Goal: Information Seeking & Learning: Learn about a topic

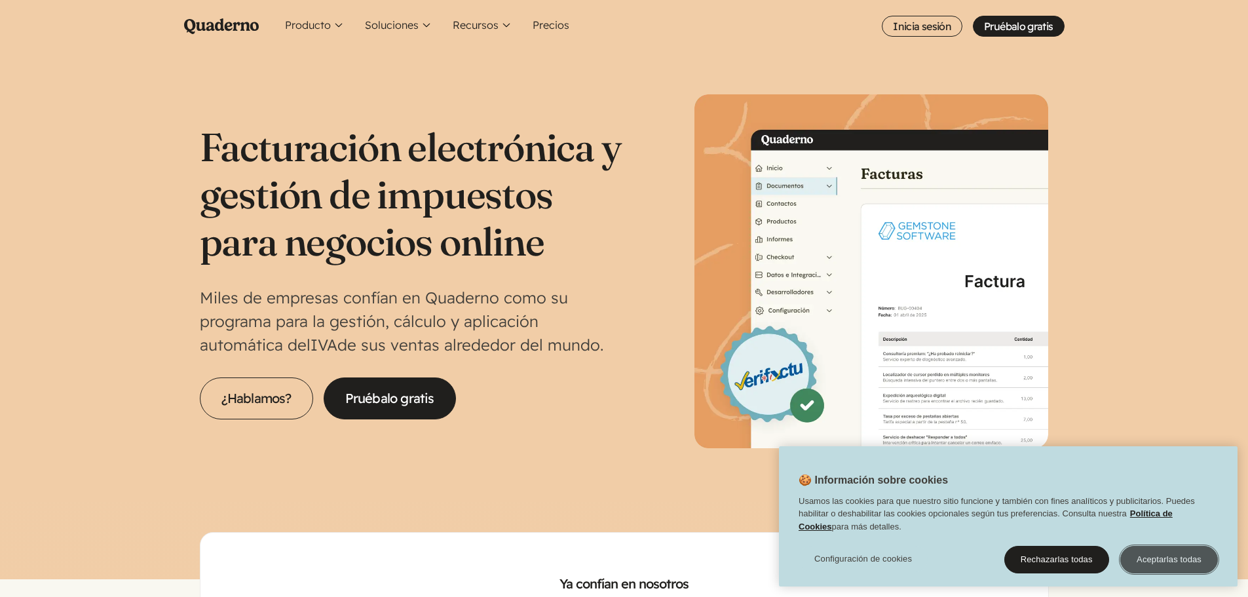
click at [1202, 552] on button "Aceptarlas todas" at bounding box center [1170, 560] width 98 height 28
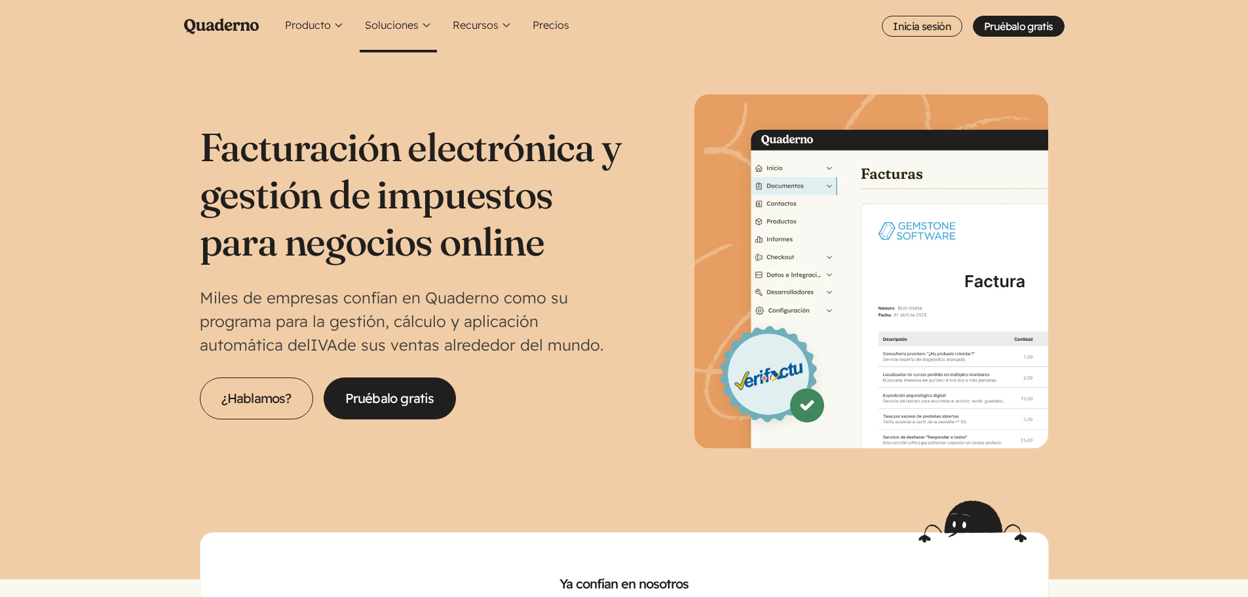
click at [415, 27] on button "Soluciones" at bounding box center [398, 26] width 77 height 52
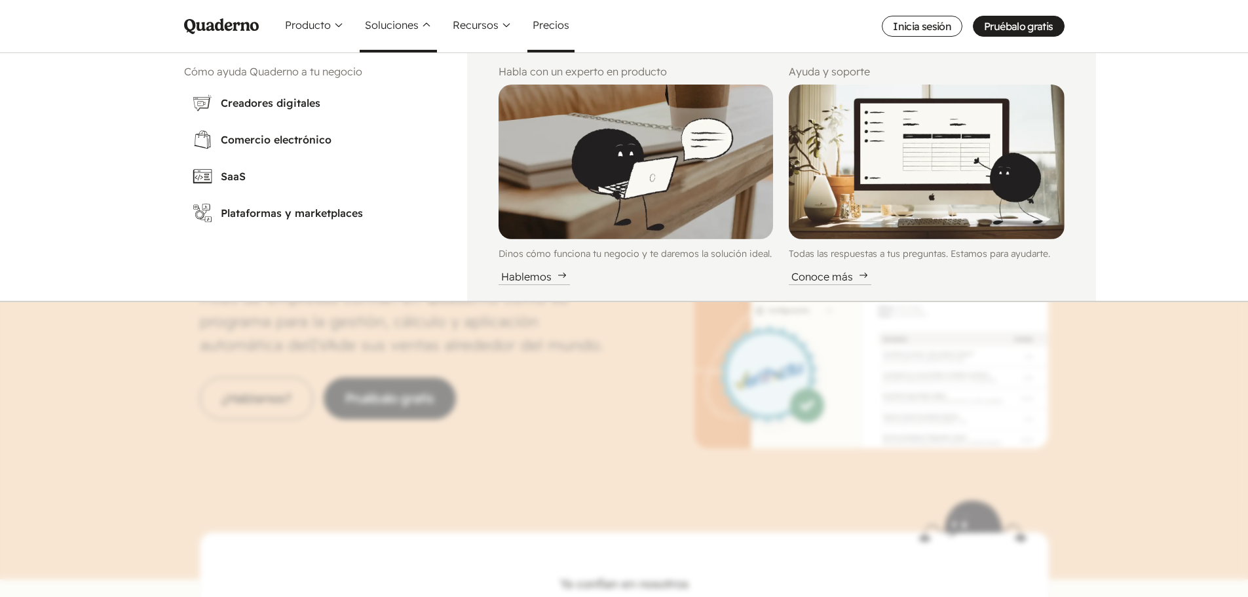
click at [558, 28] on link "Precios" at bounding box center [551, 26] width 47 height 52
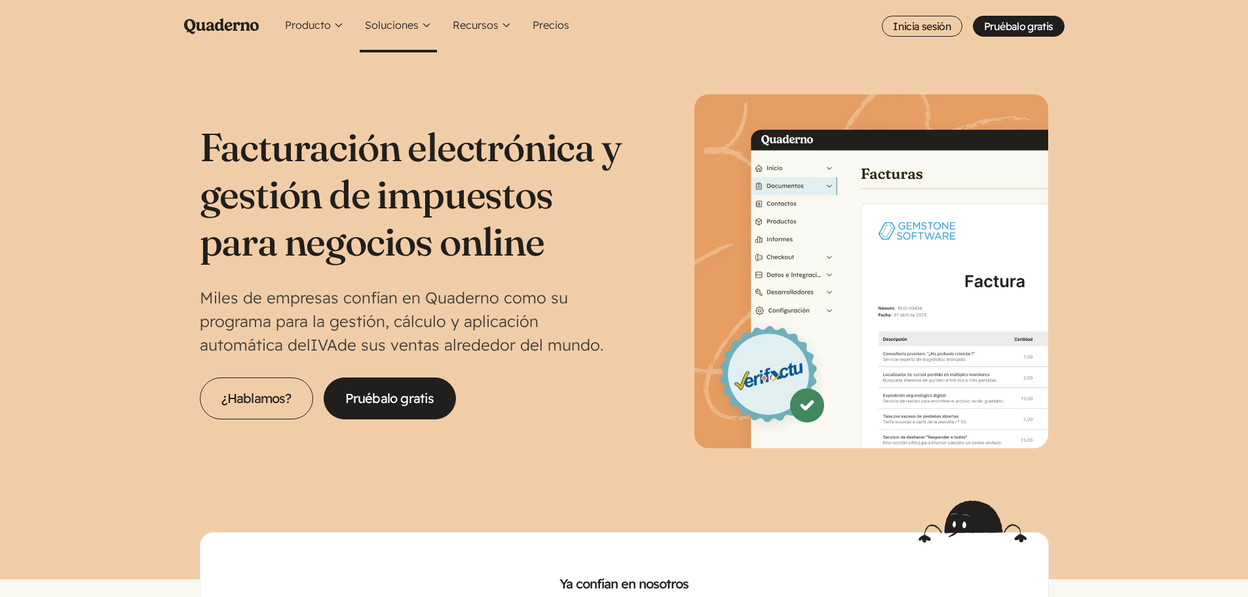
click at [421, 24] on button "Soluciones" at bounding box center [398, 26] width 77 height 52
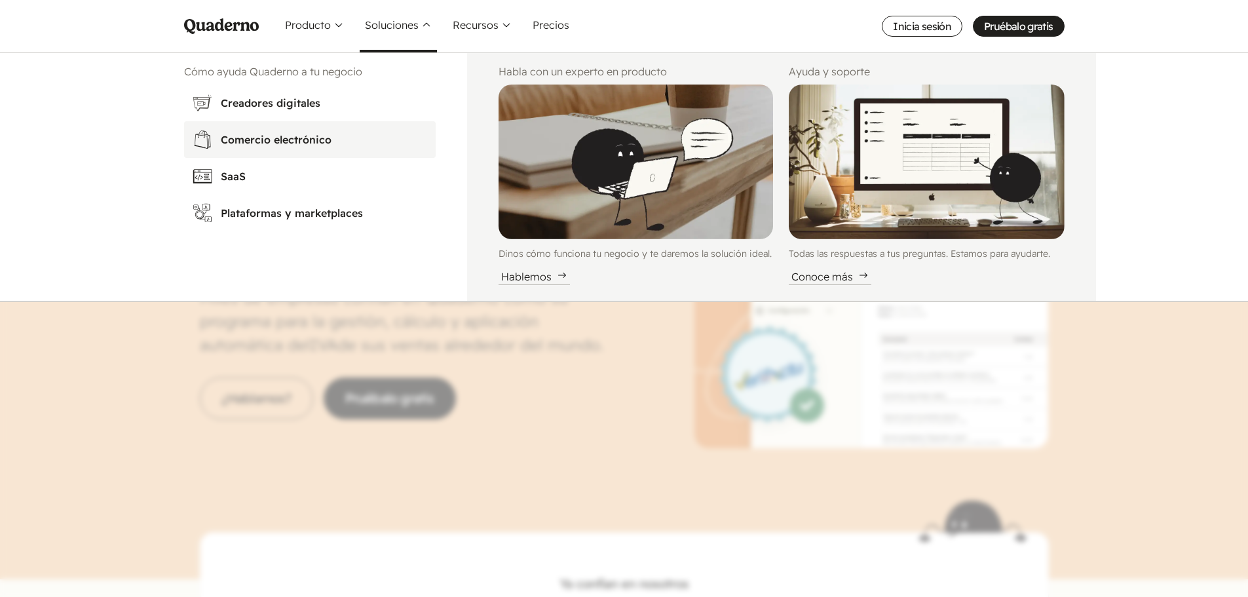
click at [284, 144] on h3 "Comercio electrónico" at bounding box center [324, 140] width 207 height 16
